Goal: Information Seeking & Learning: Learn about a topic

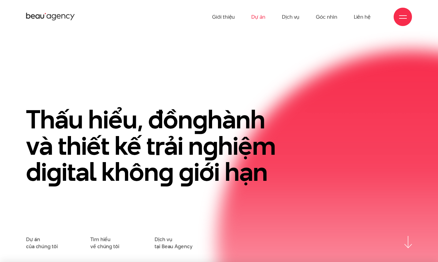
click at [263, 19] on link "Dự án" at bounding box center [258, 17] width 14 height 34
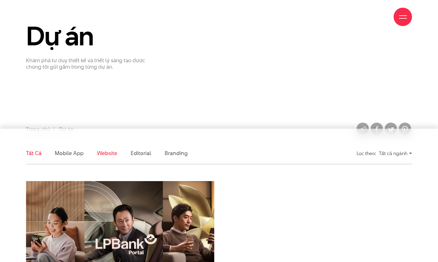
click at [113, 152] on link "Website" at bounding box center [107, 153] width 20 height 8
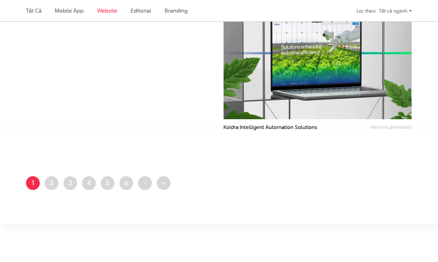
scroll to position [908, 0]
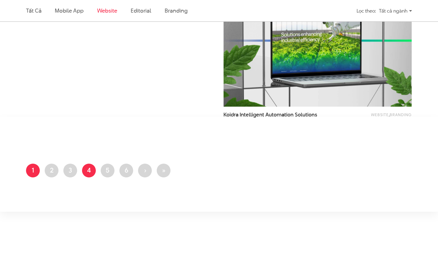
click at [93, 173] on link "Trang 4" at bounding box center [89, 170] width 14 height 14
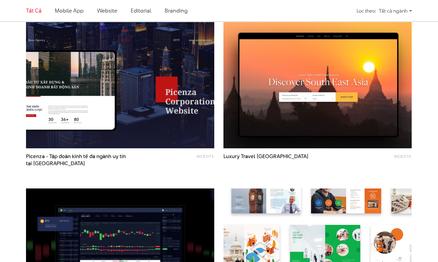
scroll to position [856, 0]
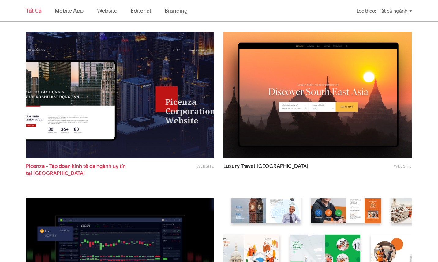
click at [94, 166] on span "Picenza - Tập đoàn kinh tế đa ngành uy tín tại Việt Nam" at bounding box center [77, 169] width 103 height 14
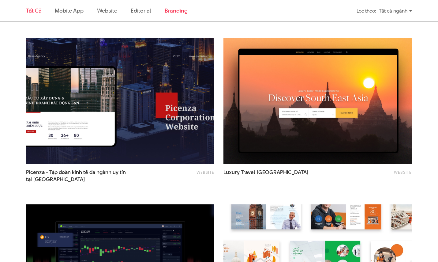
scroll to position [768, 0]
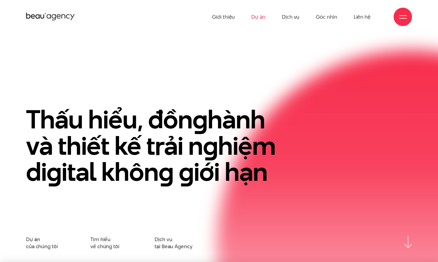
click at [259, 15] on link "Dự án" at bounding box center [258, 17] width 14 height 34
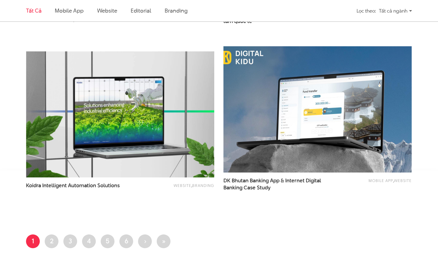
scroll to position [1009, 0]
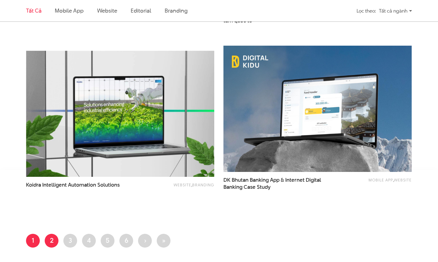
click at [54, 239] on link "Trang 2" at bounding box center [52, 240] width 14 height 14
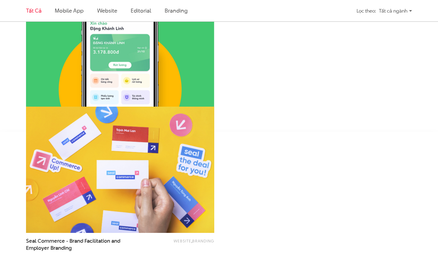
scroll to position [1769, 0]
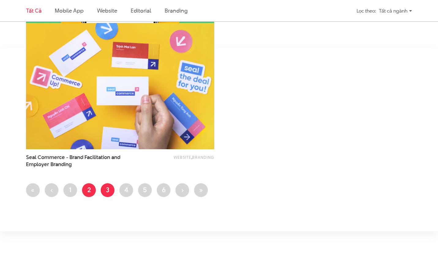
click at [106, 186] on link "Trang 3" at bounding box center [108, 190] width 14 height 14
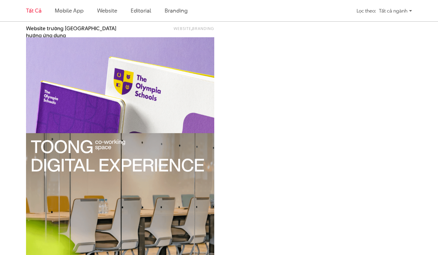
scroll to position [1399, 0]
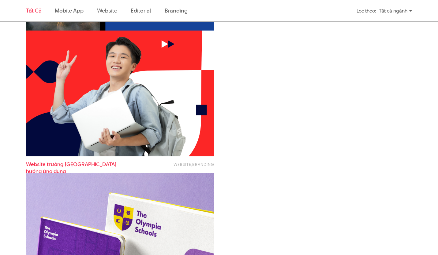
click at [113, 164] on span "Website trường đại học Thăng Long - Định hướng ứng dụng" at bounding box center [77, 168] width 103 height 14
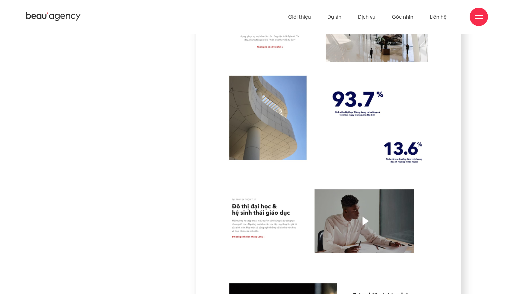
scroll to position [6991, 0]
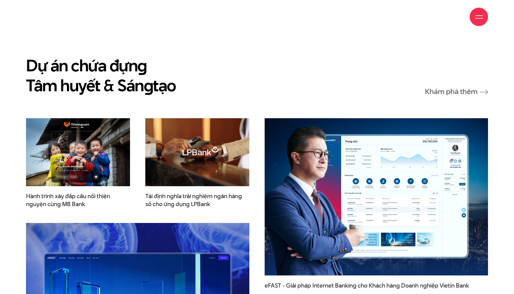
scroll to position [902, 0]
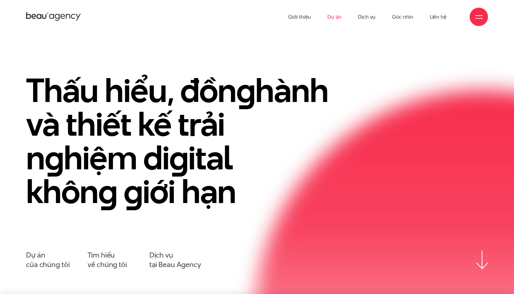
click at [337, 17] on link "Dự án" at bounding box center [334, 17] width 14 height 34
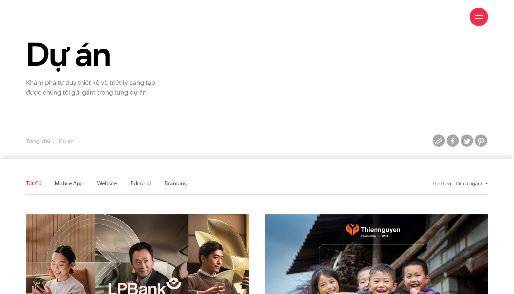
scroll to position [34, 0]
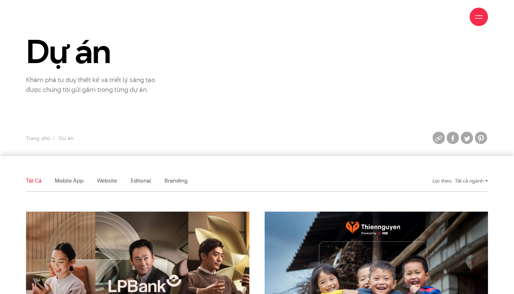
click at [110, 185] on li "Website" at bounding box center [107, 180] width 20 height 21
click at [112, 180] on link "Website" at bounding box center [107, 181] width 20 height 8
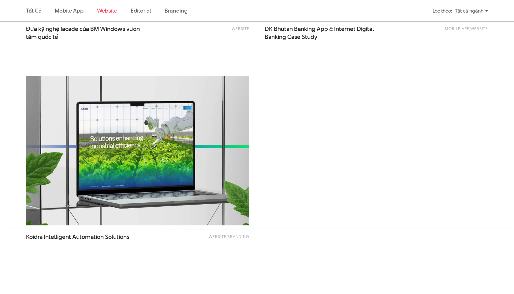
scroll to position [1098, 0]
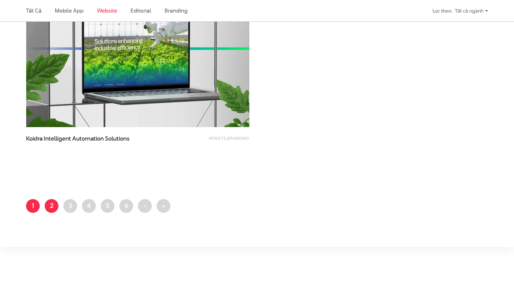
click at [53, 212] on link "Trang 2" at bounding box center [52, 206] width 14 height 14
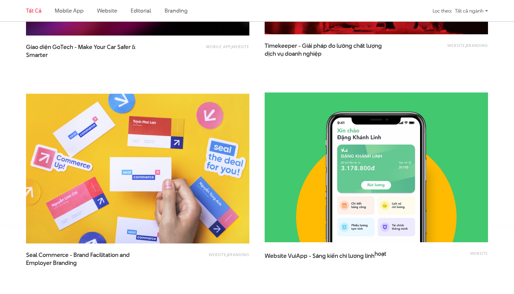
scroll to position [1268, 0]
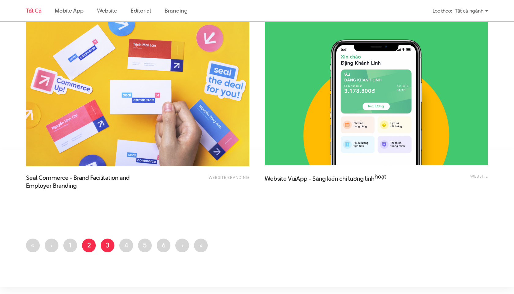
click at [112, 244] on link "Trang 3" at bounding box center [108, 245] width 14 height 14
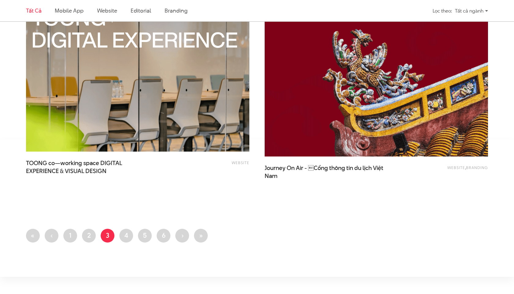
scroll to position [1278, 0]
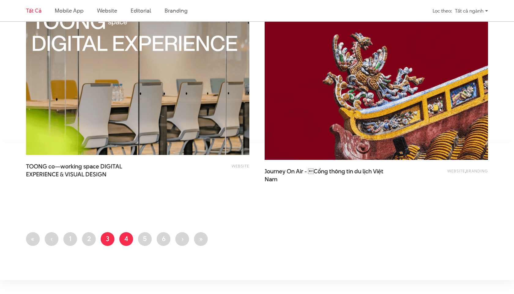
click at [128, 239] on link "Trang 4" at bounding box center [126, 239] width 14 height 14
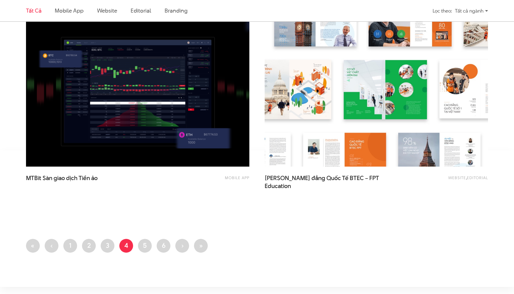
scroll to position [1328, 0]
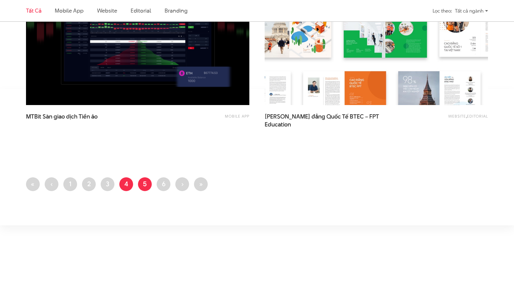
click at [148, 180] on link "Trang 5" at bounding box center [145, 184] width 14 height 14
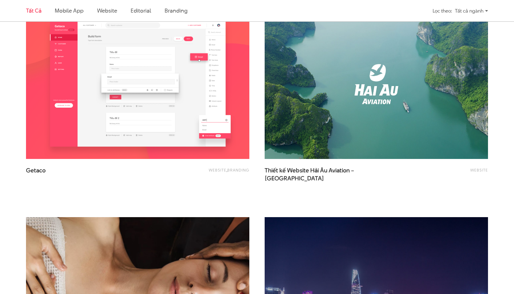
scroll to position [1247, 0]
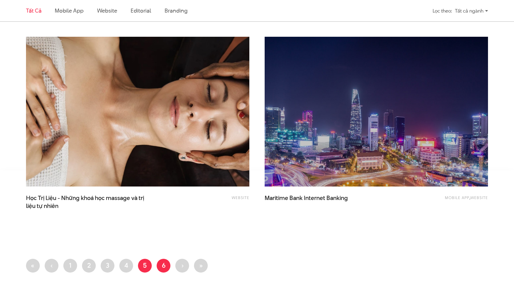
click at [163, 266] on link "Trang 6" at bounding box center [164, 265] width 14 height 14
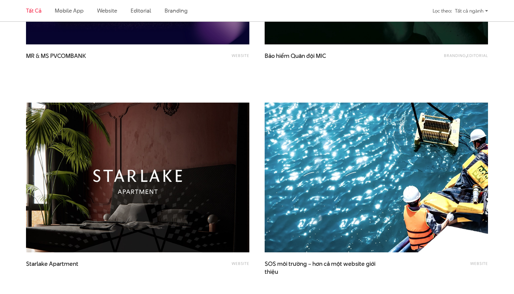
scroll to position [557, 0]
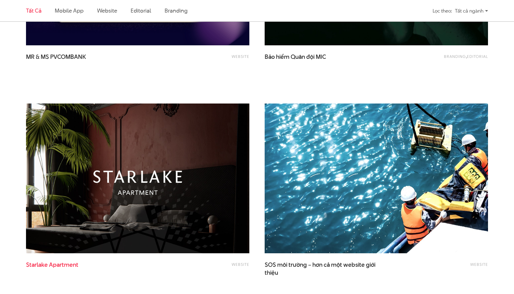
click at [70, 262] on span "Apartment" at bounding box center [63, 264] width 29 height 8
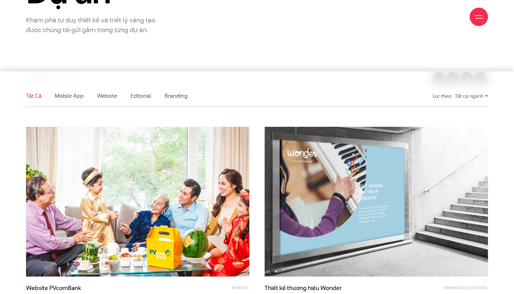
scroll to position [176, 0]
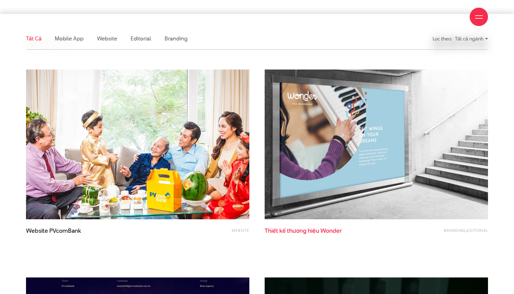
click at [317, 230] on span "hiệu" at bounding box center [313, 230] width 11 height 8
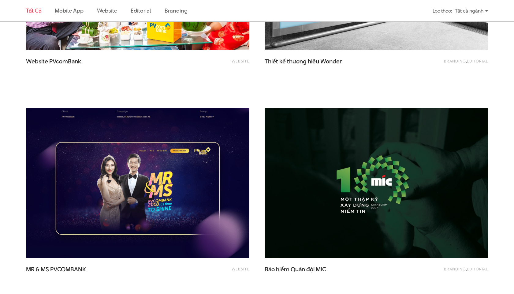
scroll to position [235, 0]
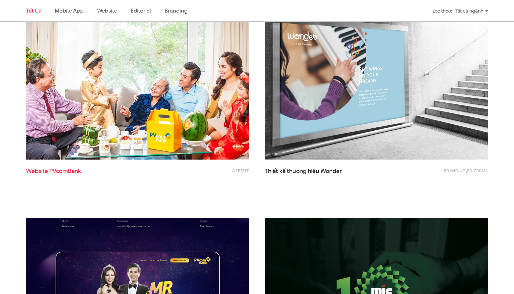
click at [67, 176] on span "Website PVcomBank" at bounding box center [87, 174] width 122 height 15
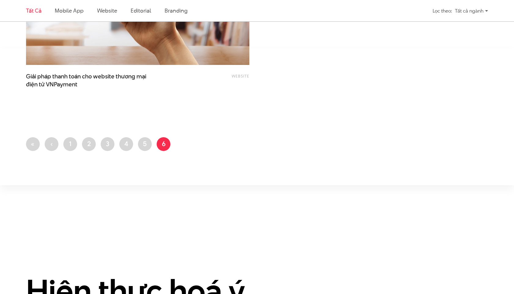
scroll to position [1266, 0]
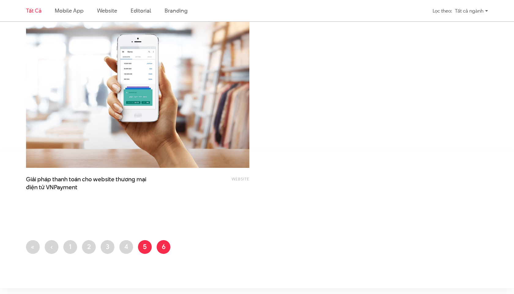
click at [145, 249] on link "Trang 5" at bounding box center [145, 247] width 14 height 14
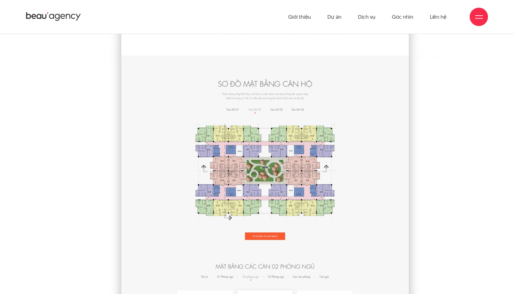
scroll to position [1808, 0]
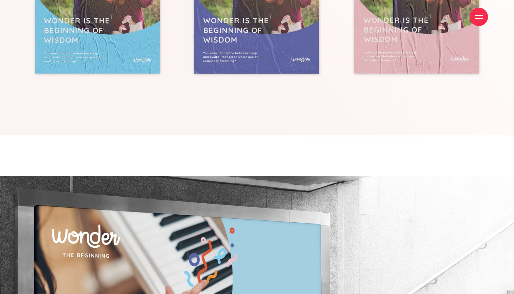
scroll to position [3841, 0]
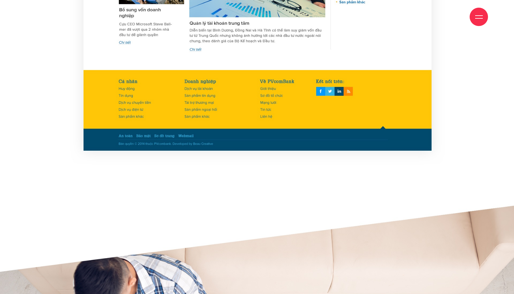
scroll to position [1362, 0]
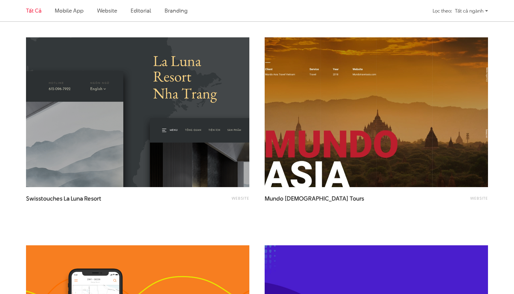
scroll to position [586, 0]
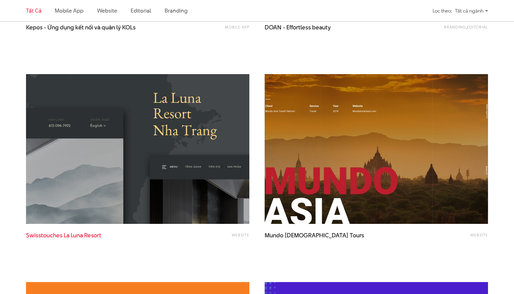
click at [88, 234] on span "Resort" at bounding box center [92, 235] width 17 height 8
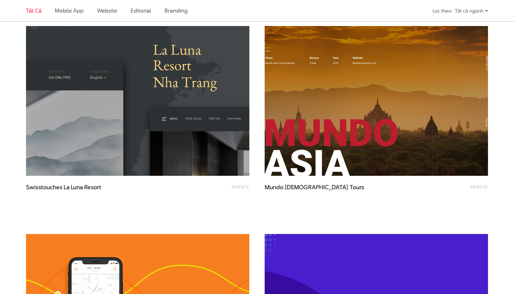
scroll to position [636, 0]
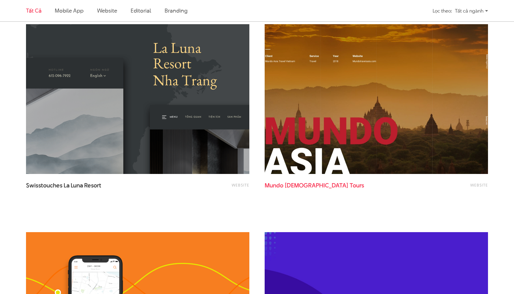
click at [350, 185] on span "Tours" at bounding box center [357, 185] width 14 height 8
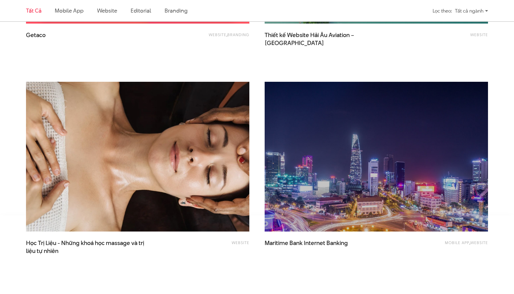
scroll to position [1323, 0]
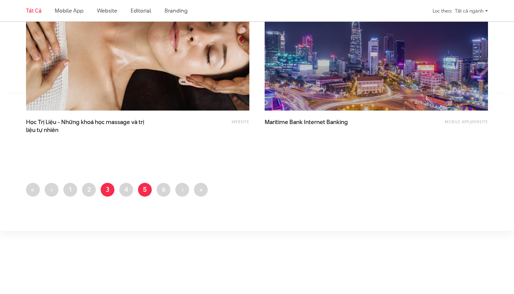
click at [110, 189] on link "Trang 3" at bounding box center [108, 190] width 14 height 14
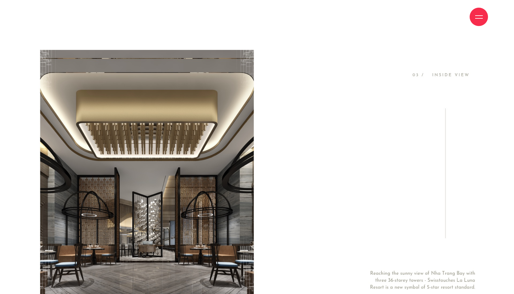
scroll to position [1647, 0]
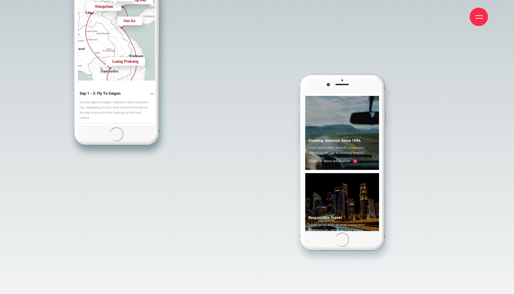
scroll to position [5114, 0]
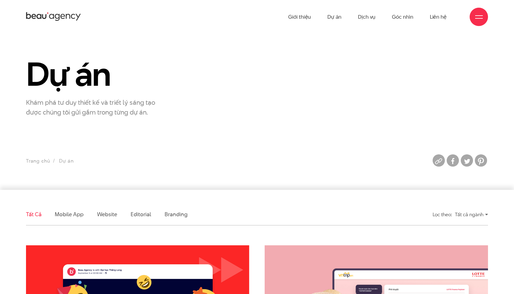
click at [53, 16] on icon at bounding box center [53, 16] width 55 height 11
